Goal: Task Accomplishment & Management: Complete application form

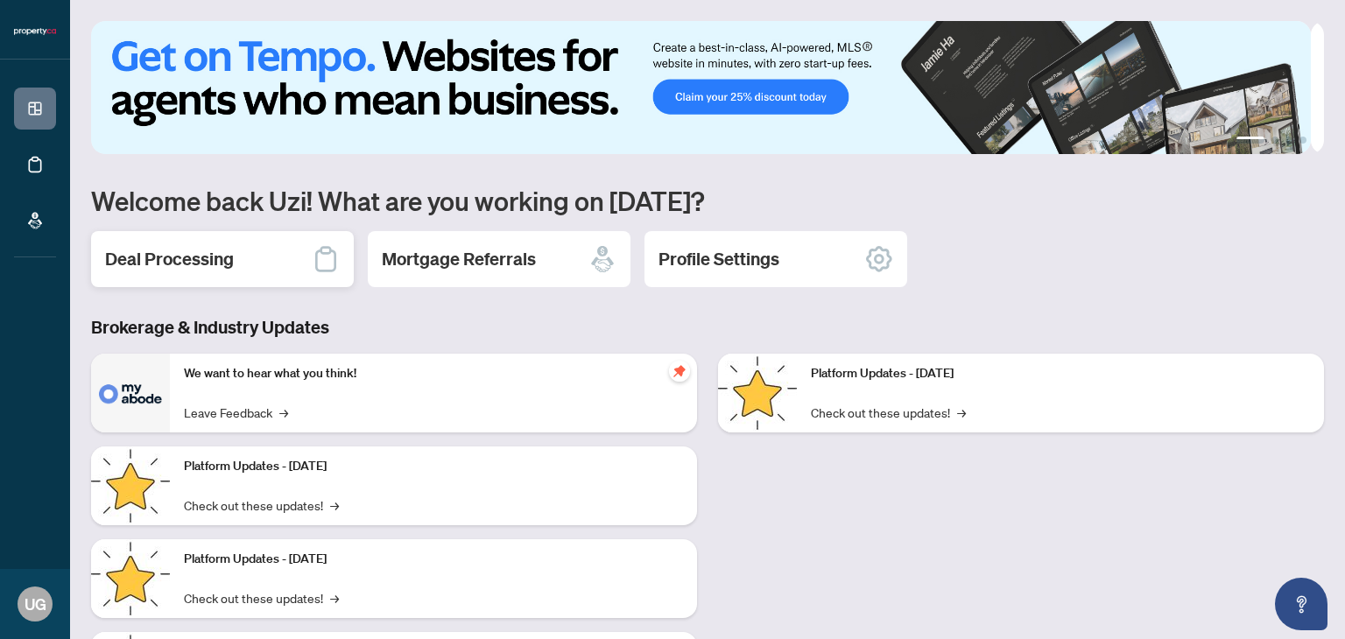
click at [209, 253] on h2 "Deal Processing" at bounding box center [169, 259] width 129 height 25
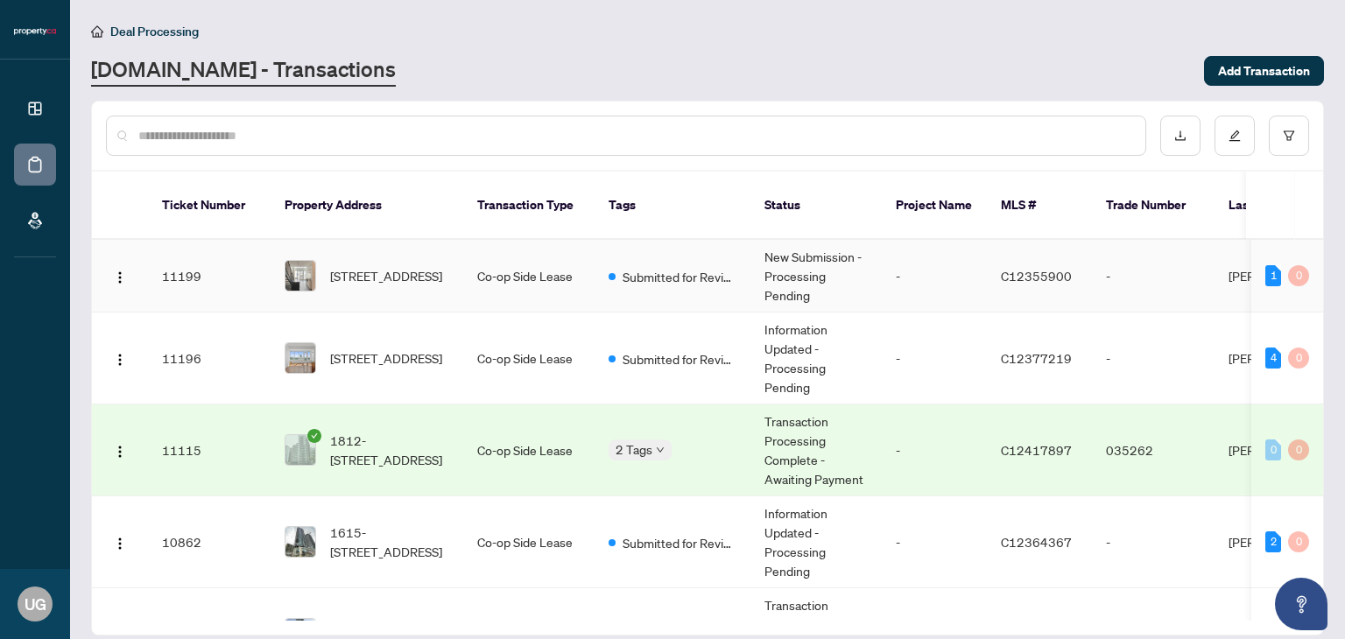
click at [808, 252] on td "New Submission - Processing Pending" at bounding box center [816, 276] width 131 height 73
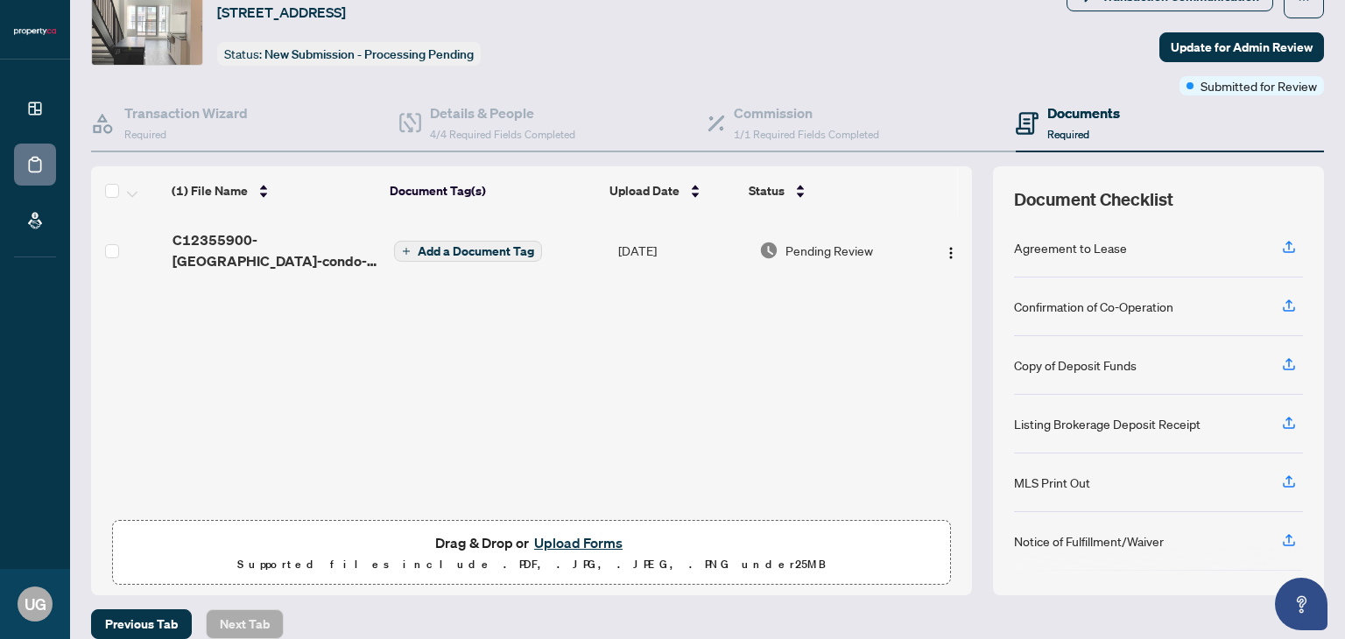
scroll to position [92, 0]
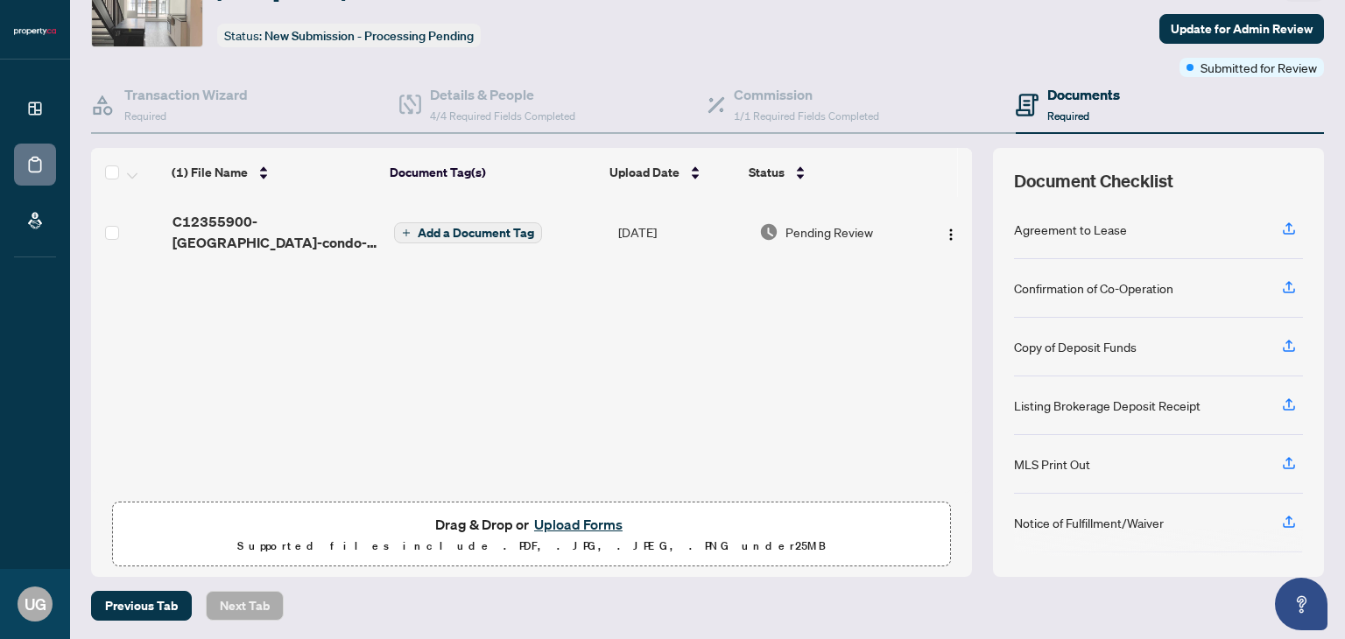
click at [542, 531] on button "Upload Forms" at bounding box center [578, 524] width 99 height 23
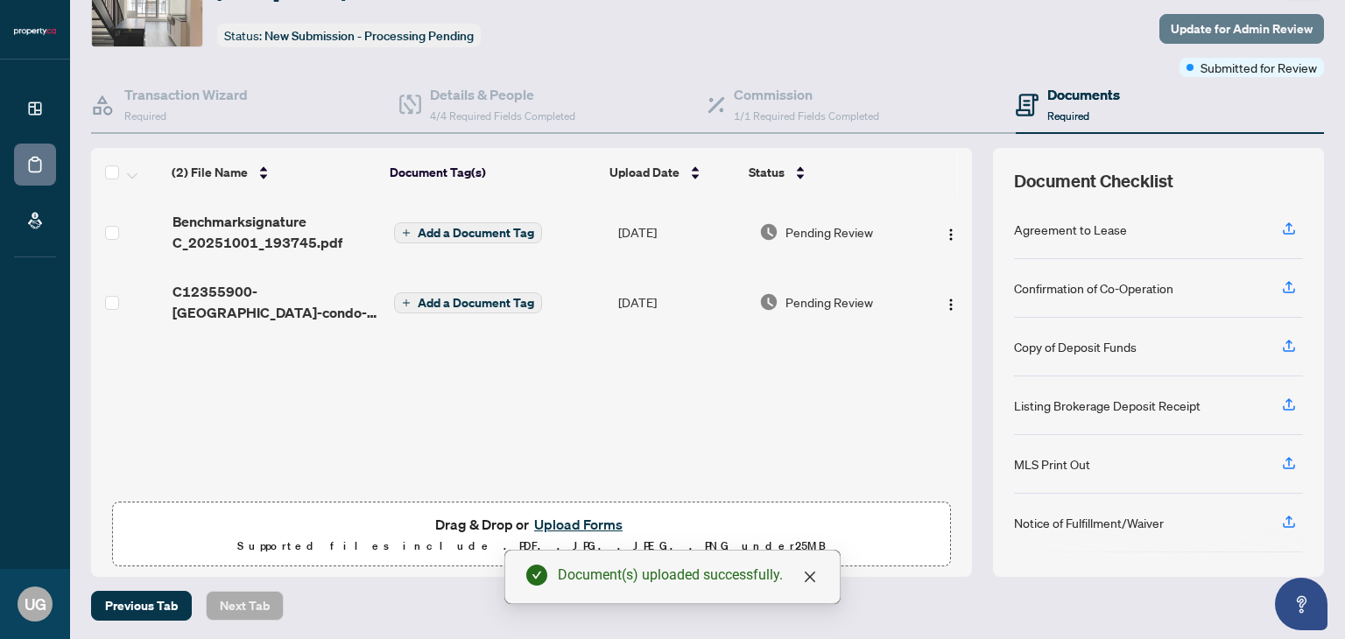
click at [1223, 25] on span "Update for Admin Review" at bounding box center [1242, 29] width 142 height 28
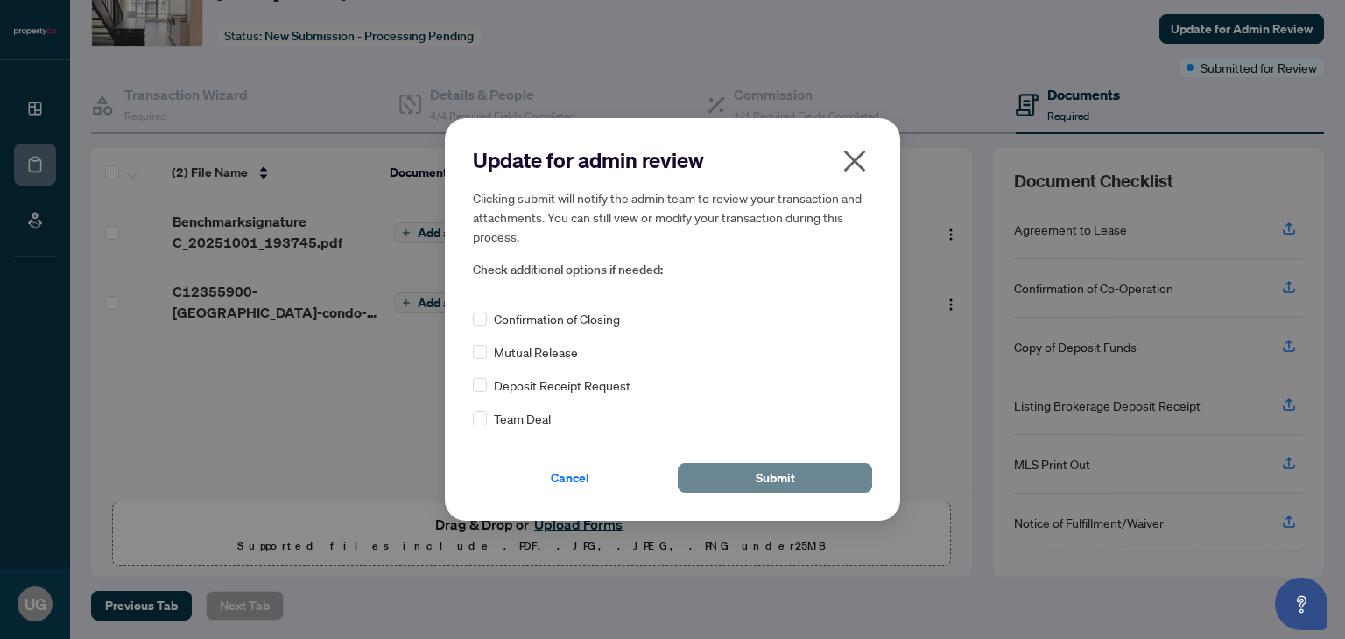
click at [795, 472] on button "Submit" at bounding box center [775, 478] width 194 height 30
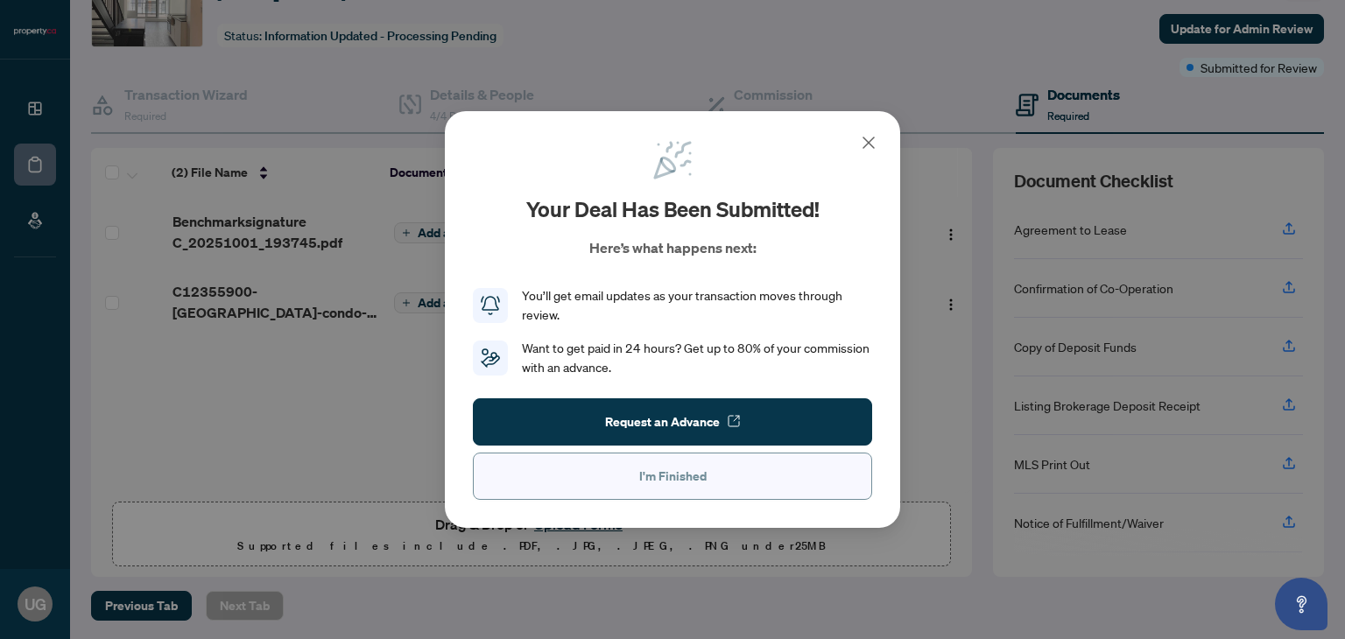
click at [717, 479] on button "I'm Finished" at bounding box center [672, 476] width 399 height 47
